Goal: Navigation & Orientation: Find specific page/section

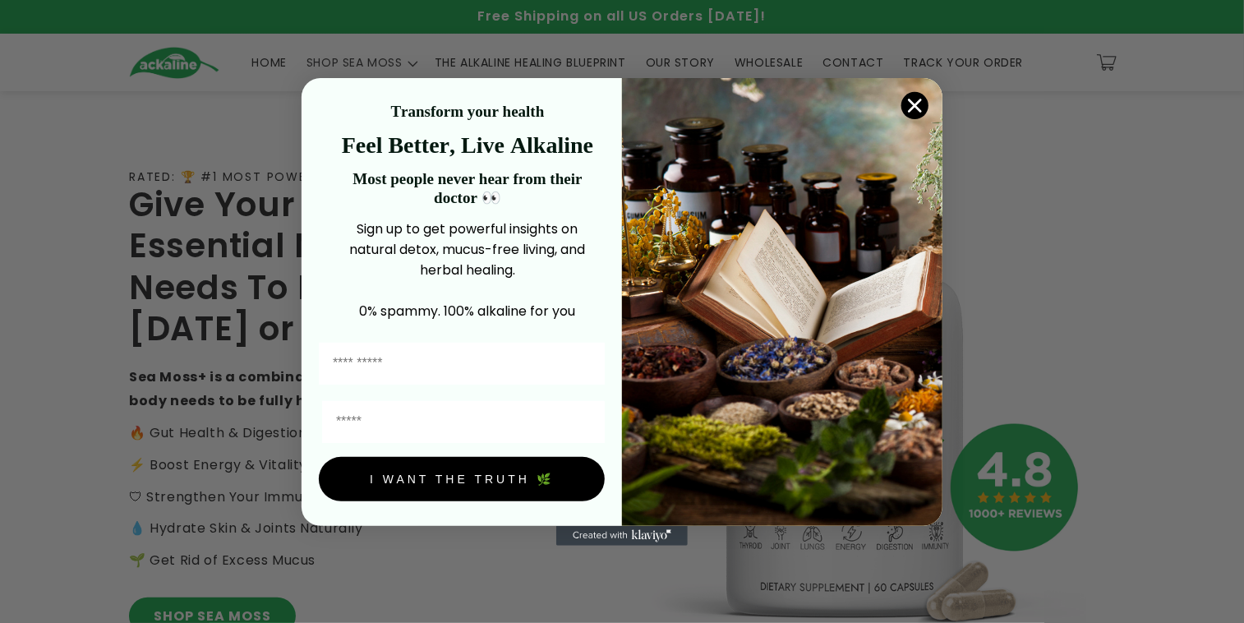
click at [919, 103] on icon "Close dialog" at bounding box center [916, 105] width 12 height 12
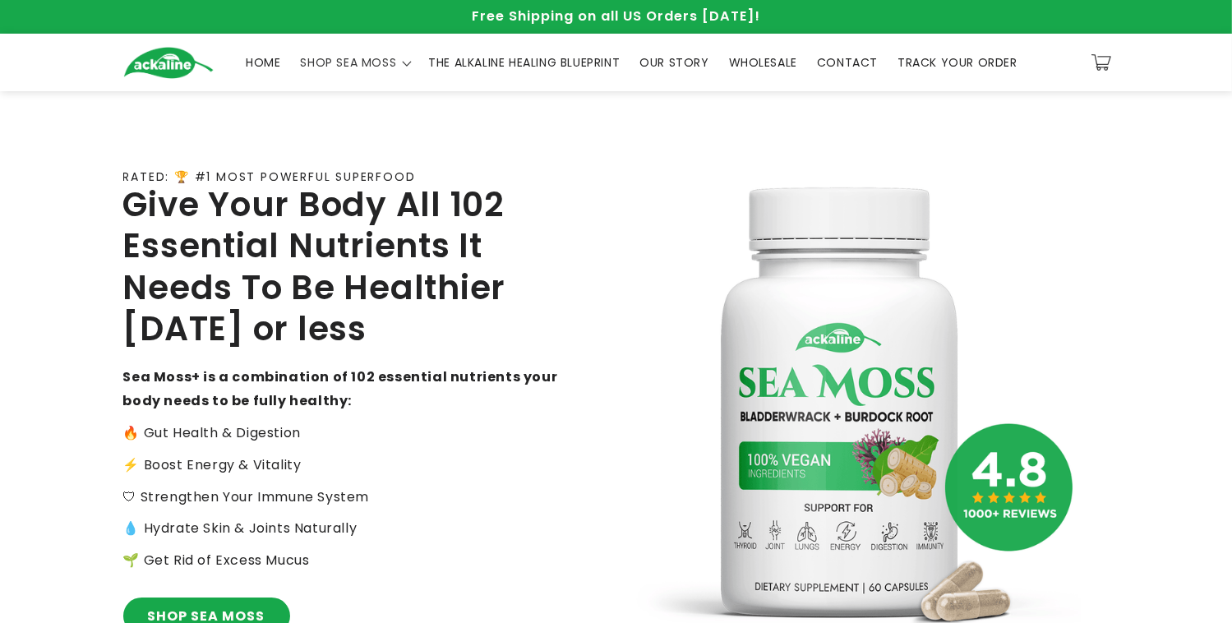
click at [759, 67] on span "WHOLESALE" at bounding box center [763, 62] width 68 height 15
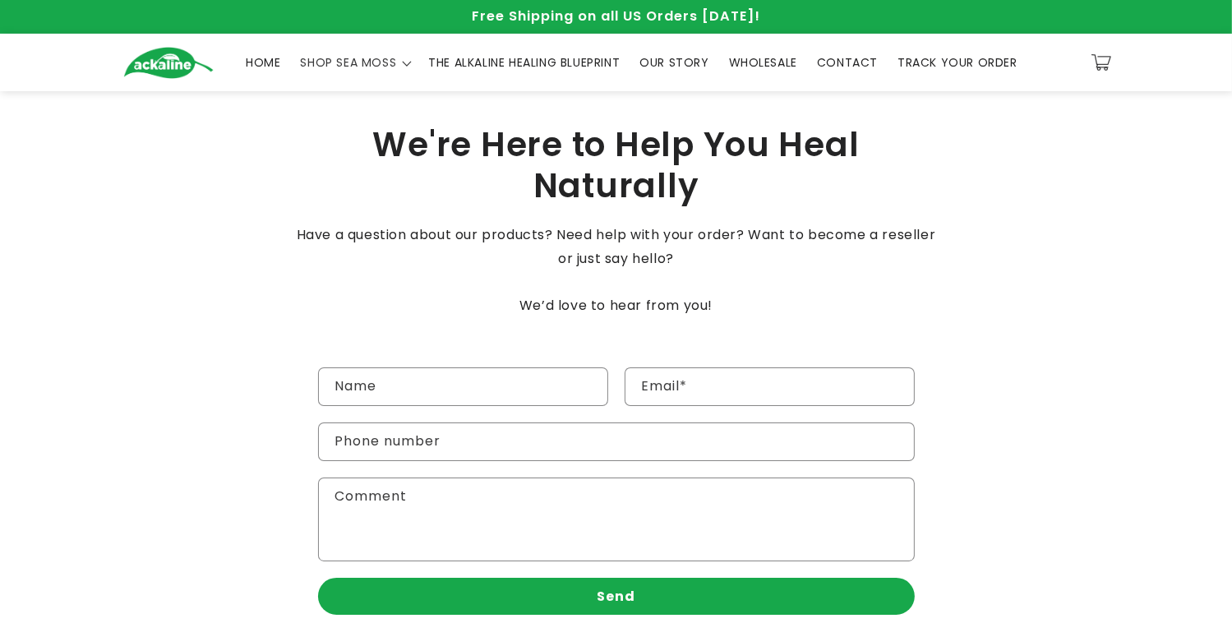
click at [539, 64] on span "THE ALKALINE HEALING BLUEPRINT" at bounding box center [523, 62] width 191 height 15
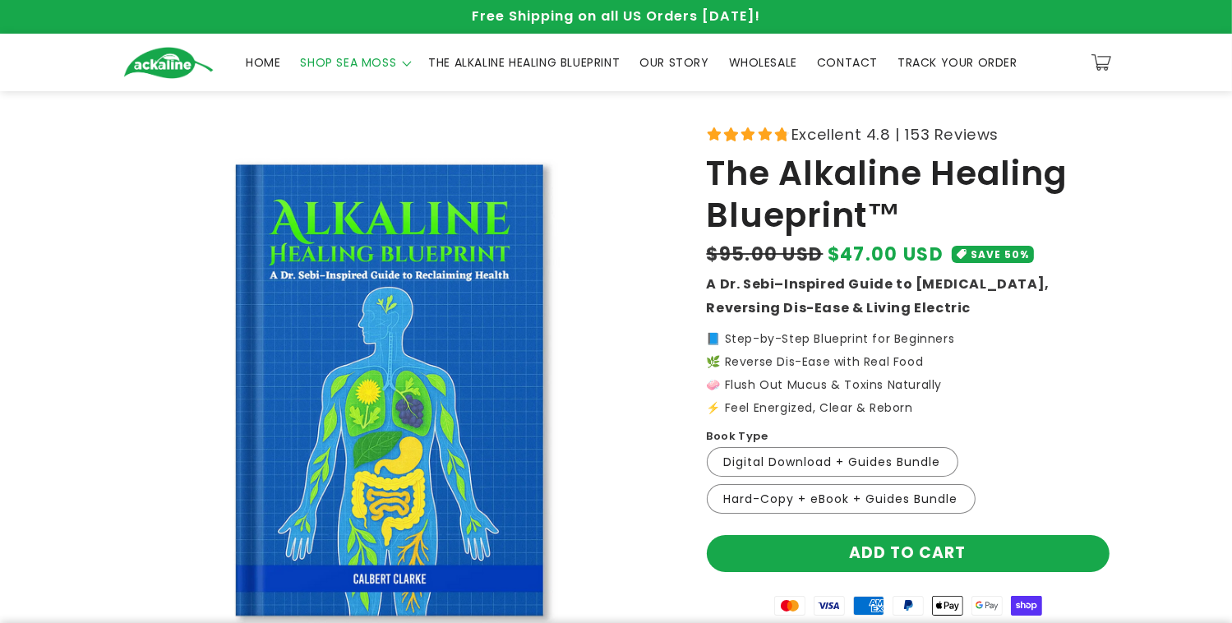
scroll to position [3, 0]
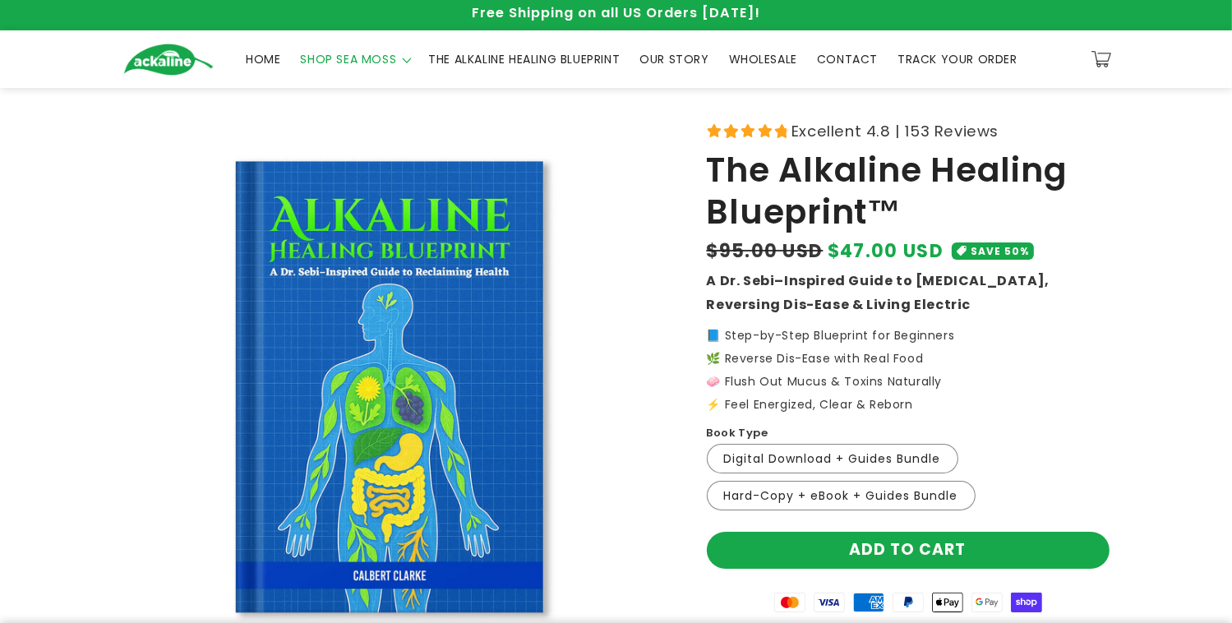
click at [404, 63] on icon at bounding box center [407, 61] width 11 height 7
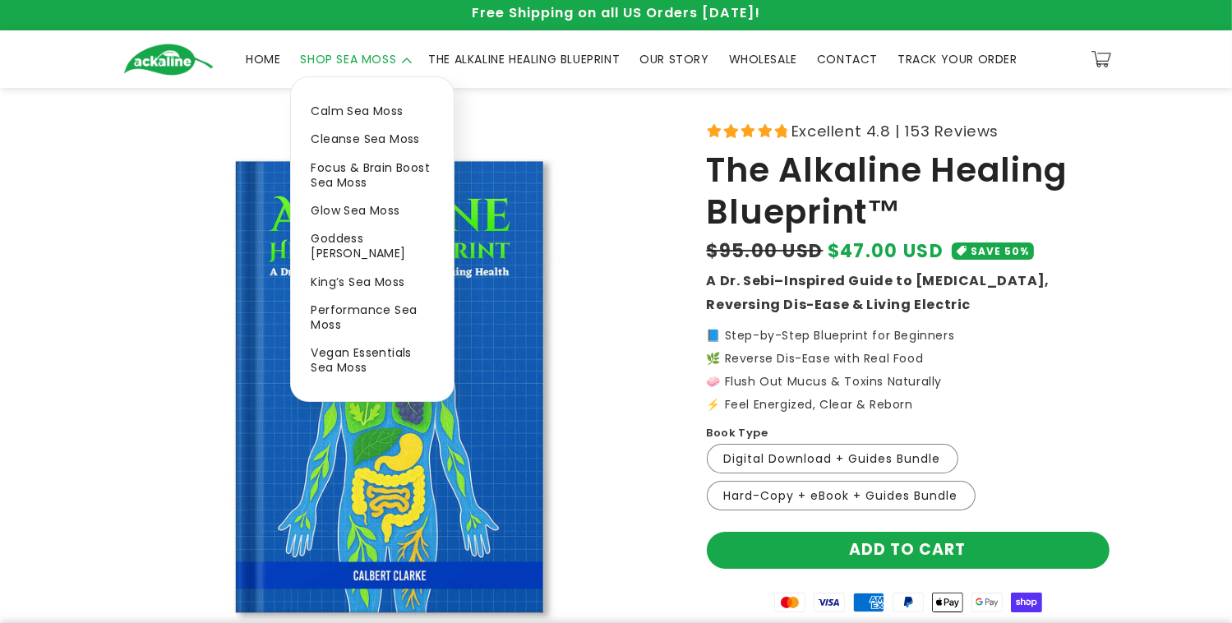
drag, startPoint x: 405, startPoint y: 62, endPoint x: 418, endPoint y: 47, distance: 19.8
click at [418, 47] on ul "HOME SHOP SEA MOSS Calm Sea Moss Cleanse Sea Moss Focus & Brain Boost Sea Moss …" at bounding box center [631, 59] width 791 height 35
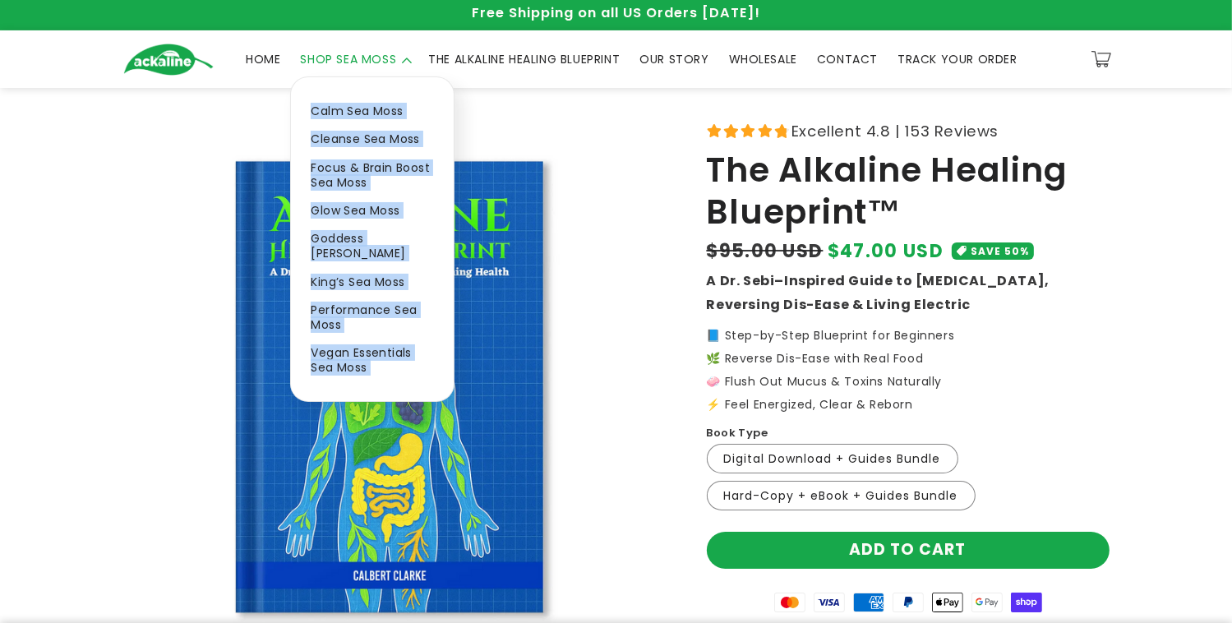
click at [140, 156] on img "Gallery Viewer" at bounding box center [394, 388] width 542 height 542
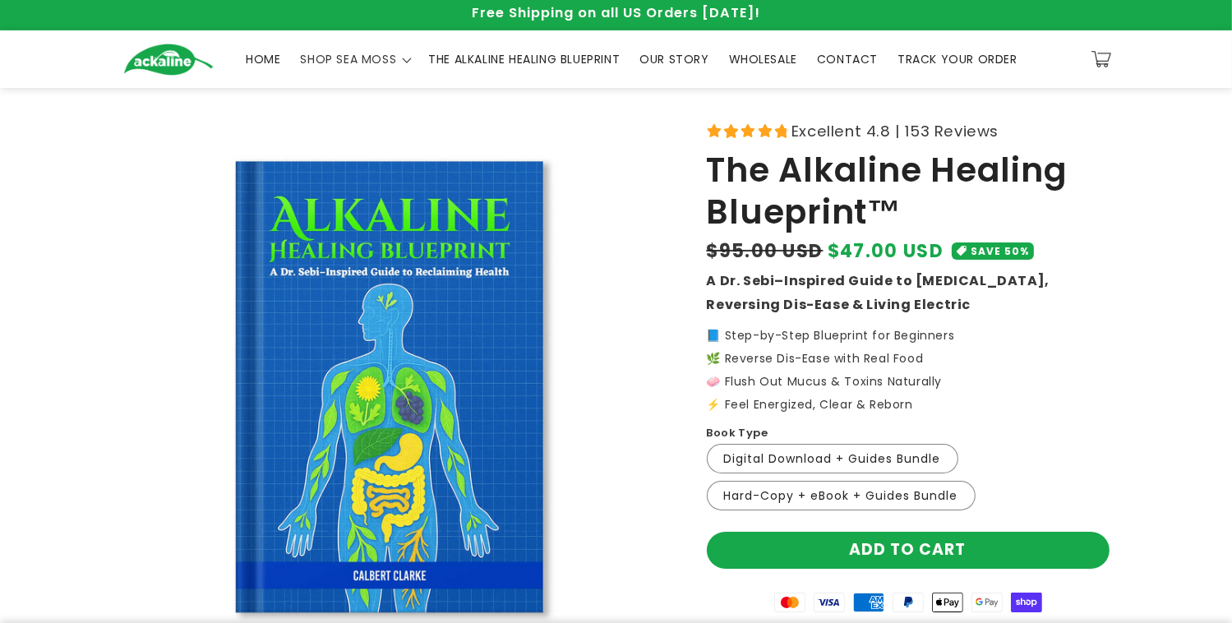
click at [264, 63] on span "HOME" at bounding box center [263, 59] width 35 height 15
